Goal: Information Seeking & Learning: Learn about a topic

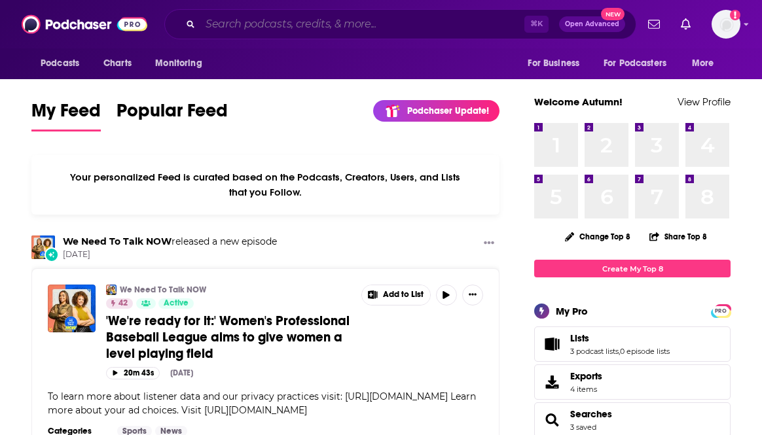
click at [257, 18] on input "Search podcasts, credits, & more..." at bounding box center [362, 24] width 324 height 21
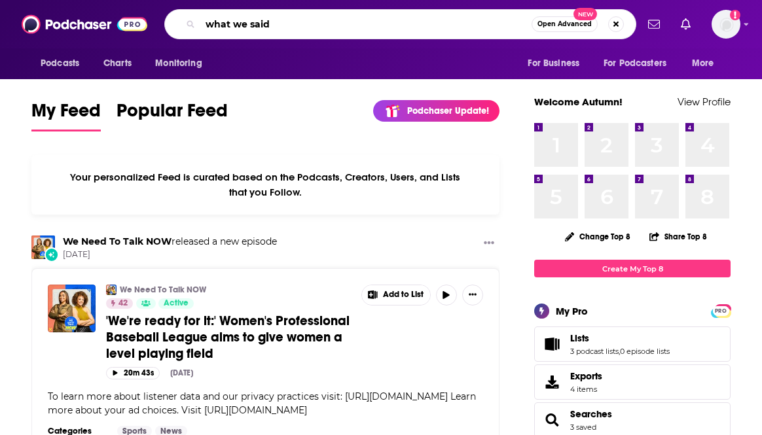
type input "what we said"
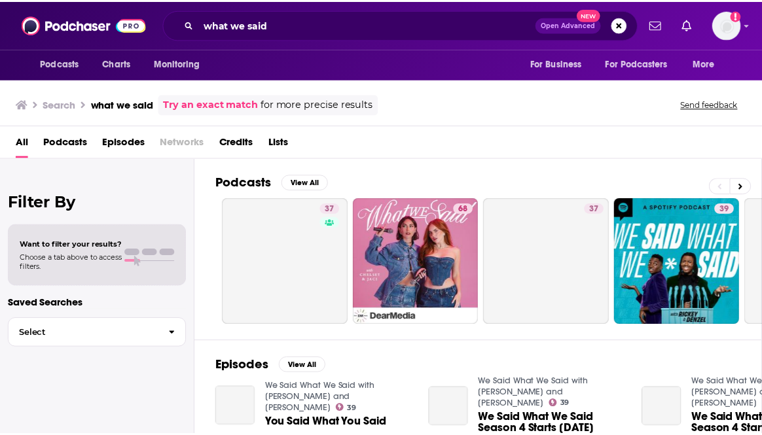
scroll to position [24, 0]
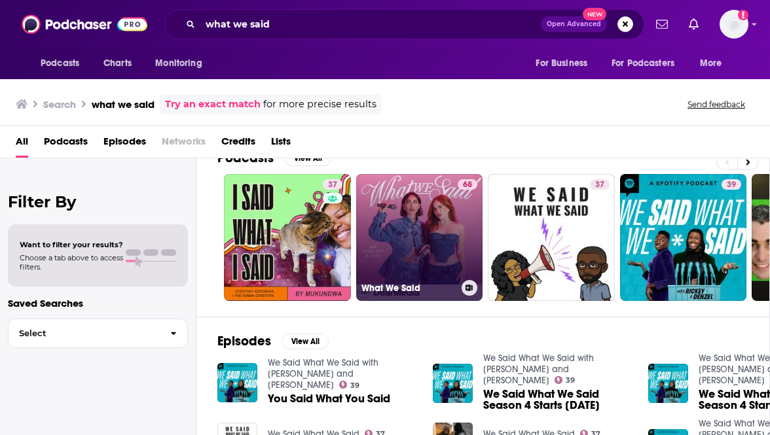
click at [417, 222] on link "68 What We Said" at bounding box center [419, 237] width 127 height 127
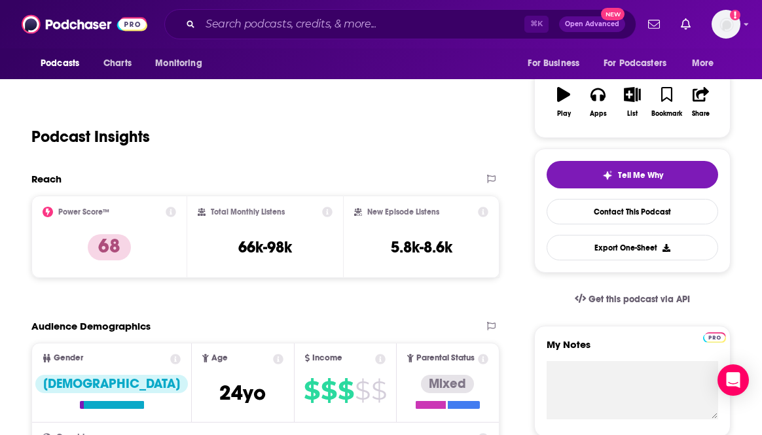
scroll to position [202, 0]
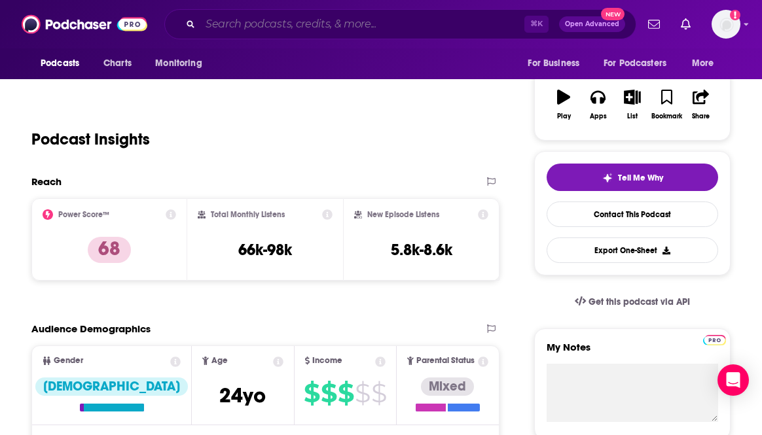
click at [365, 26] on input "Search podcasts, credits, & more..." at bounding box center [362, 24] width 324 height 21
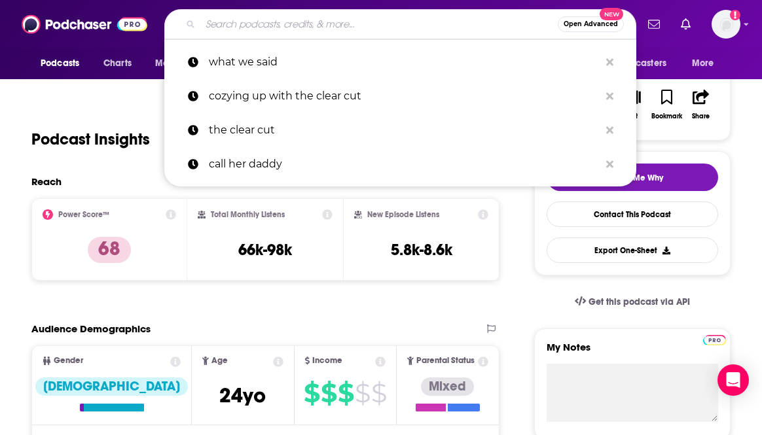
paste input "Everything is the Best - 15k impressions per episode 3x podcast ad spots - $1,6…"
type input "Everything is the Best - 15k impressions per episode 3x podcast ad spots - $1,6…"
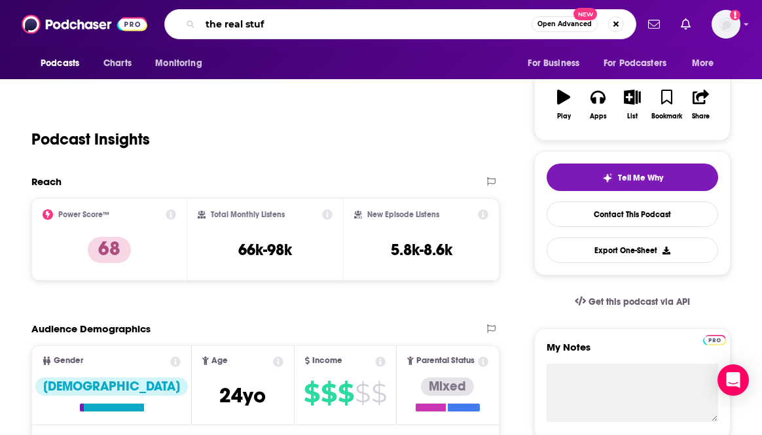
type input "the real stuff"
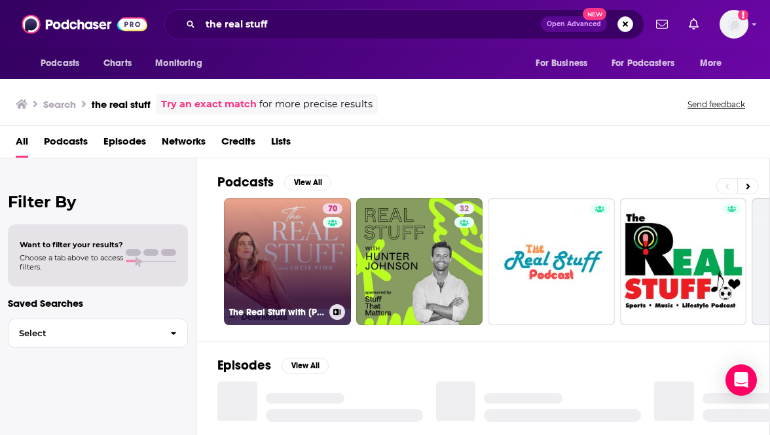
click at [295, 236] on link "70 The Real Stuff with [PERSON_NAME]" at bounding box center [287, 261] width 127 height 127
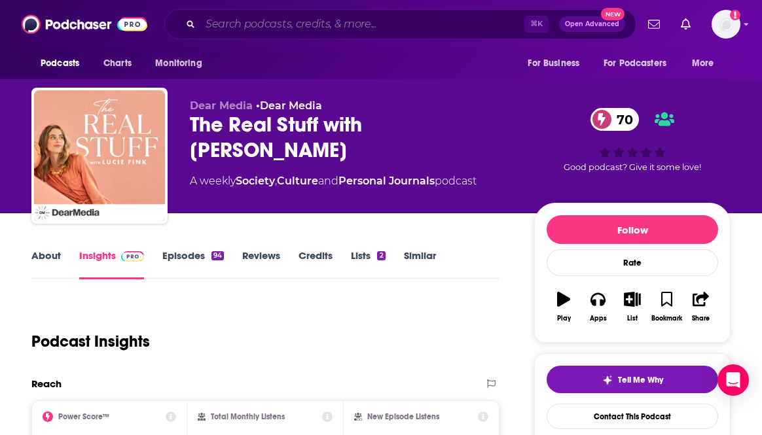
click at [348, 25] on input "Search podcasts, credits, & more..." at bounding box center [362, 24] width 324 height 21
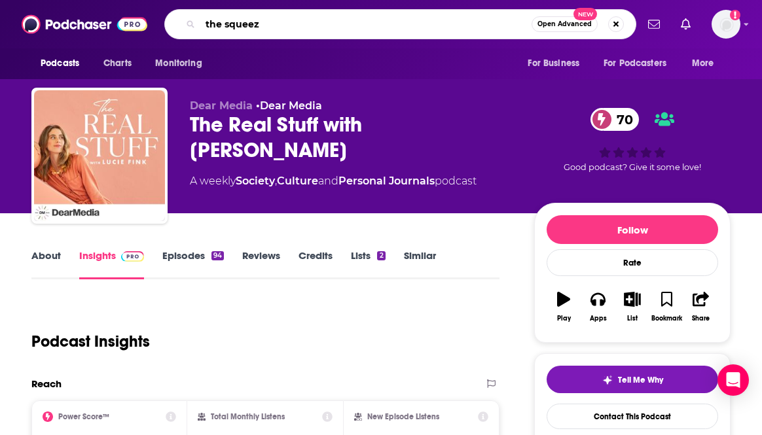
type input "the squeeze"
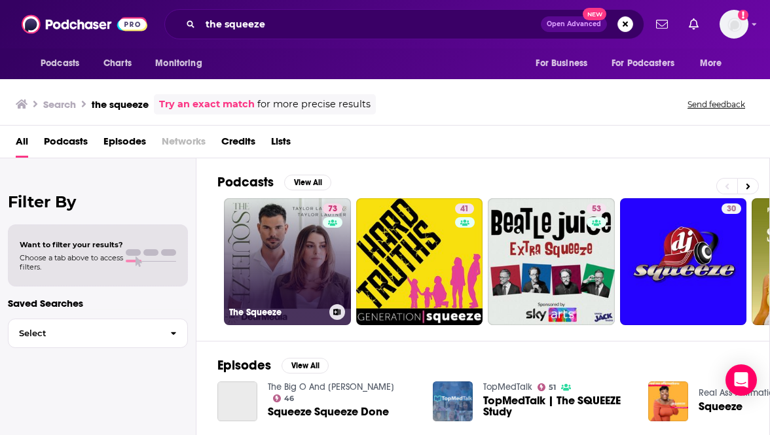
click at [270, 262] on link "73 The Squeeze" at bounding box center [287, 261] width 127 height 127
